Goal: Transaction & Acquisition: Purchase product/service

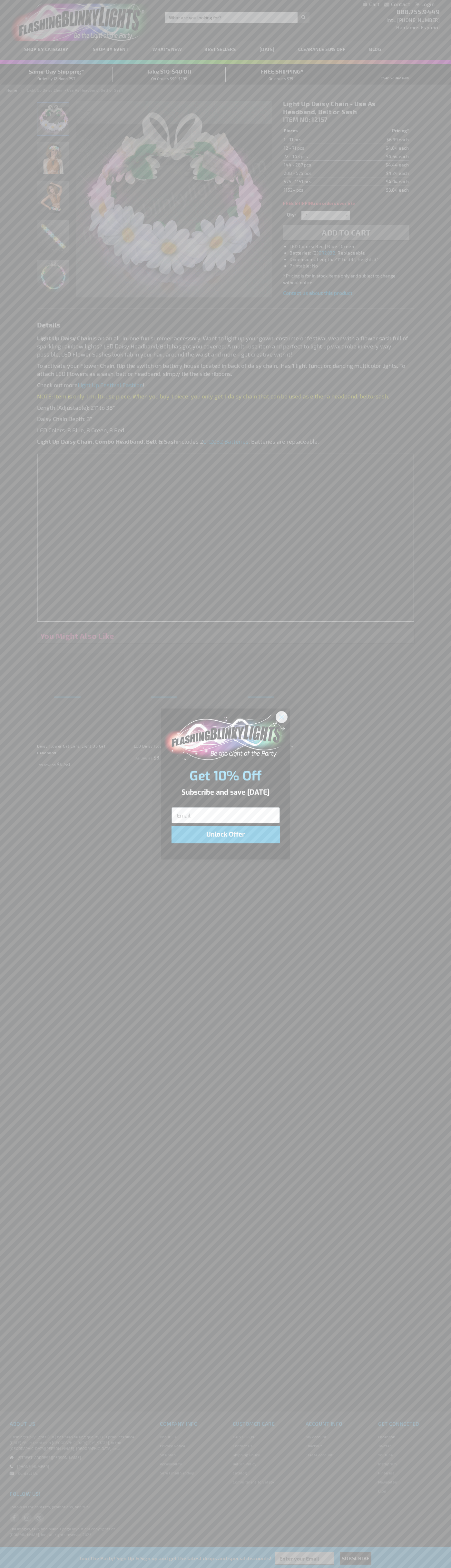
click at [282, 717] on icon "Close dialog" at bounding box center [281, 717] width 4 height 4
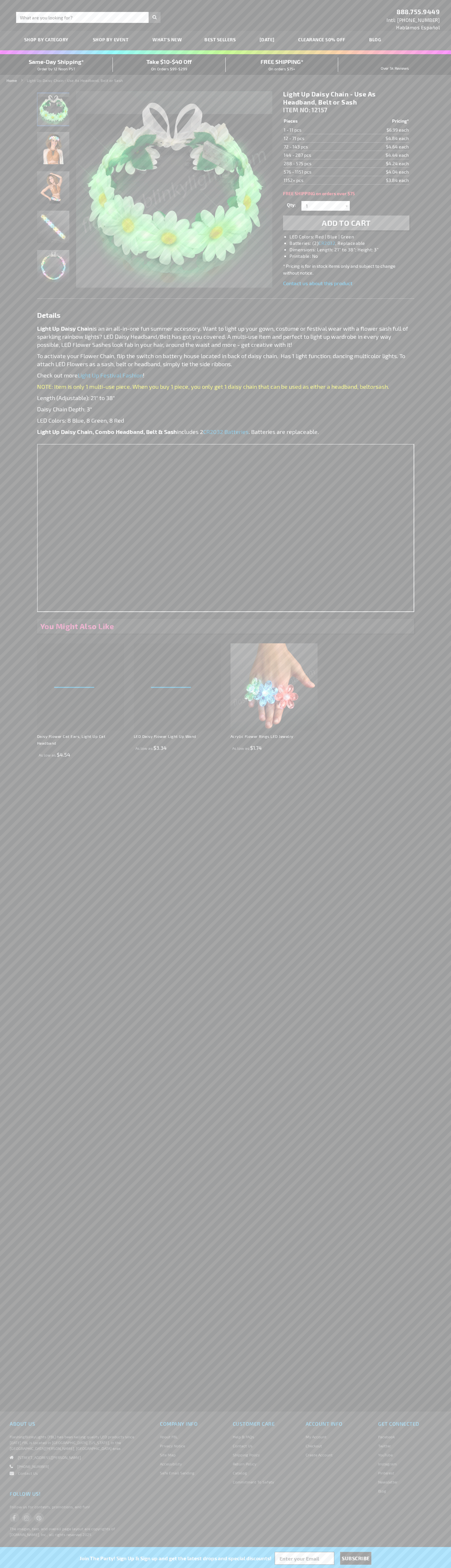
click at [347, 223] on span "Add to Cart" at bounding box center [346, 223] width 49 height 9
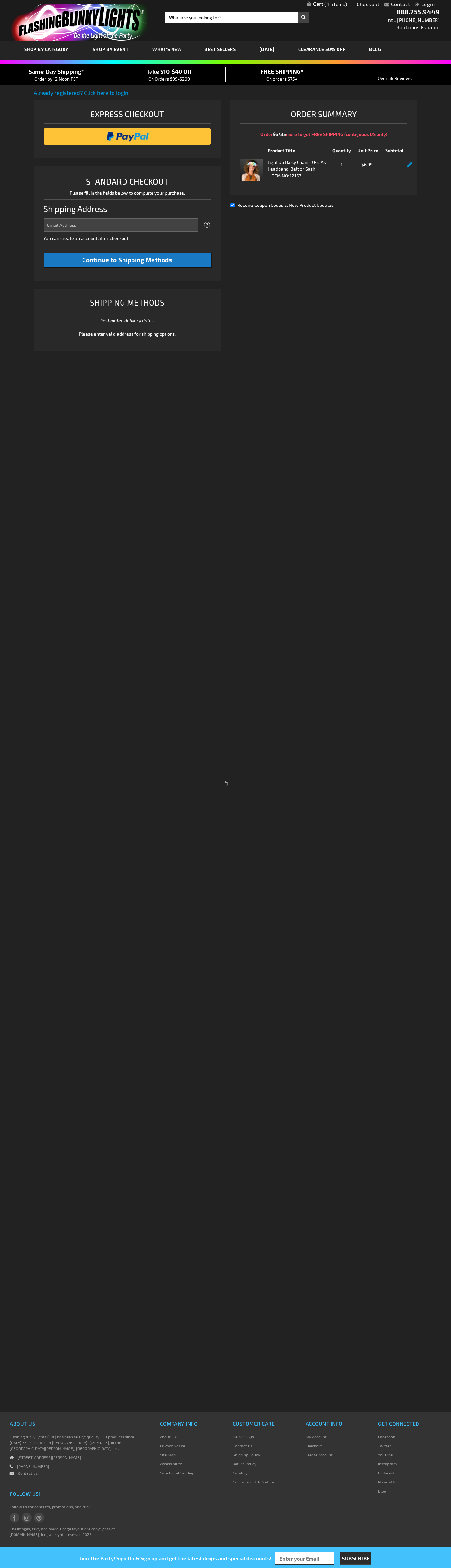
select select "US"
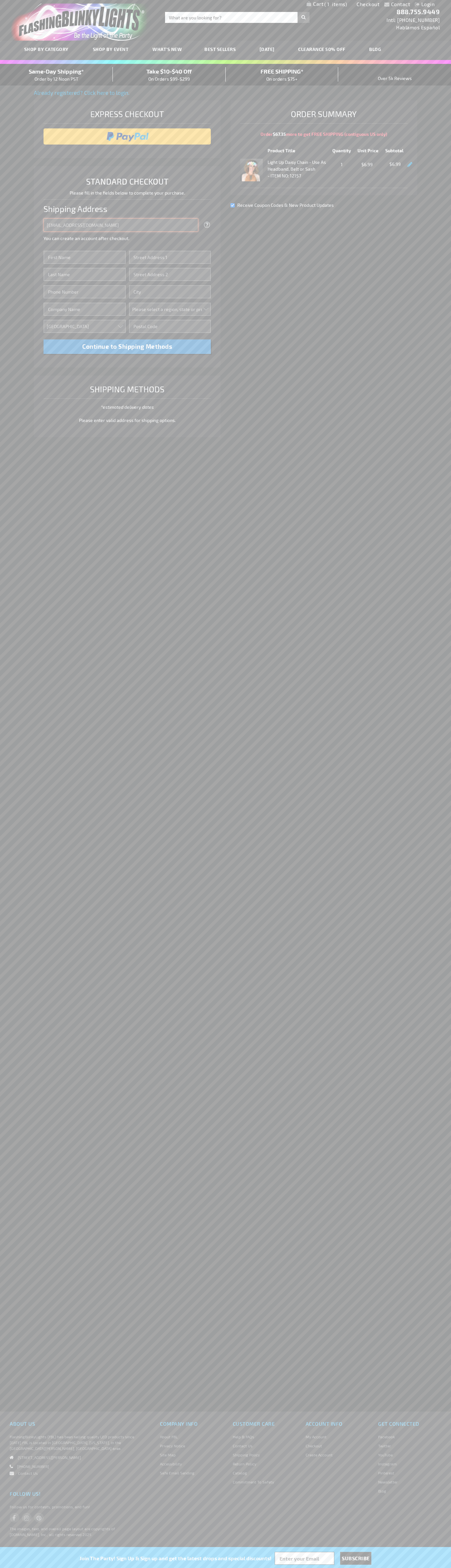
type input "johnsmith005@storebotmail.joonix.net"
type input "John"
type input "651 N. 34th Str."
type input "First floor"
type input "seattle"
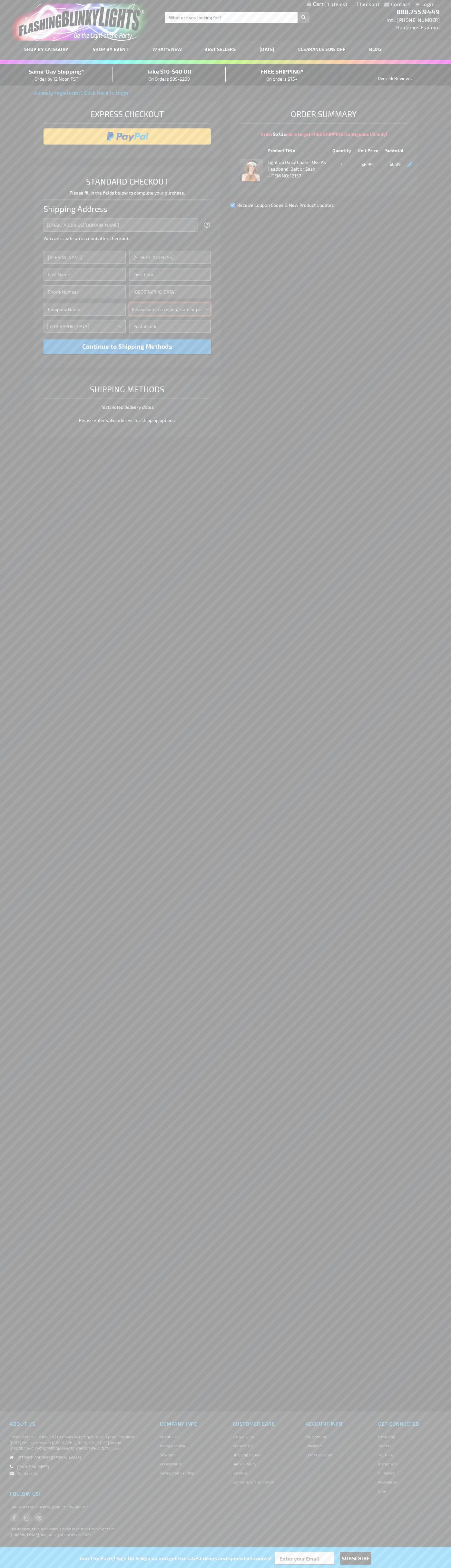
select select "62"
type input "98103"
type input "Smith"
type input "6502530000"
type input "John Smith"
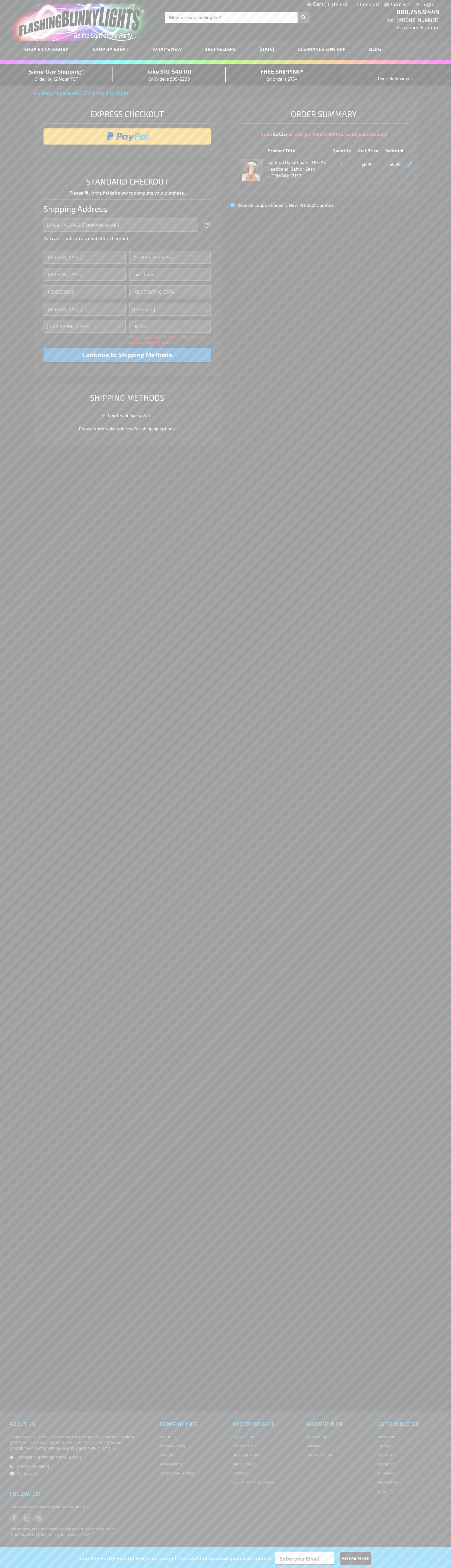
click at [56, 75] on div "Same-Day Shipping* Order by 12 Noon PST" at bounding box center [56, 75] width 113 height 16
click at [128, 136] on input "image" at bounding box center [127, 136] width 161 height 13
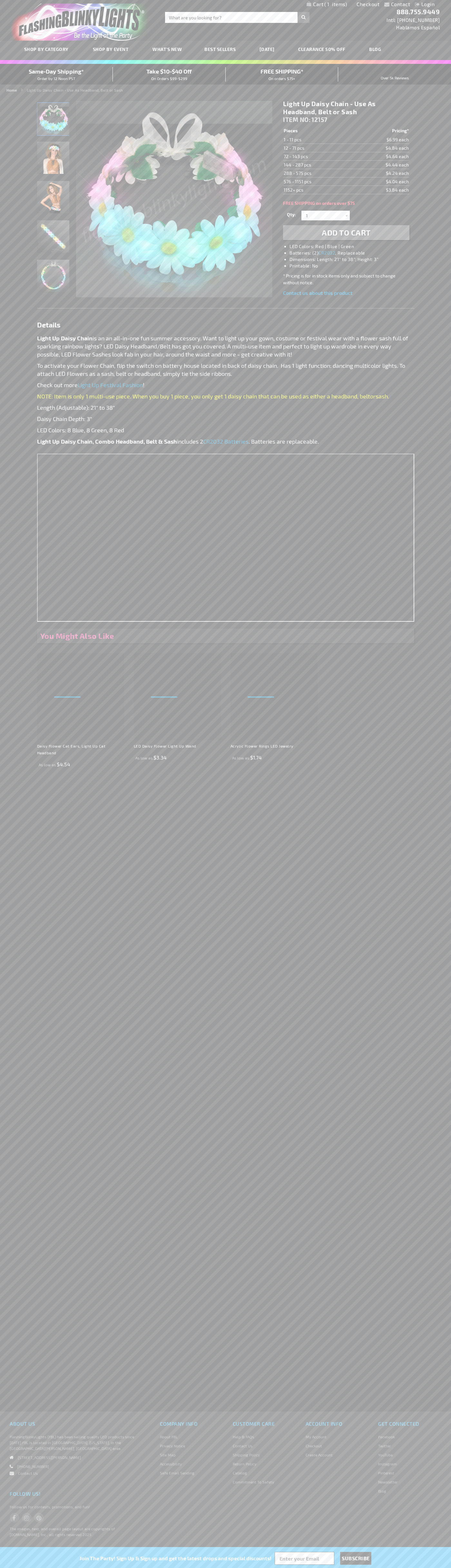
click at [327, 4] on span "1" at bounding box center [335, 3] width 22 height 6
